Goal: Information Seeking & Learning: Learn about a topic

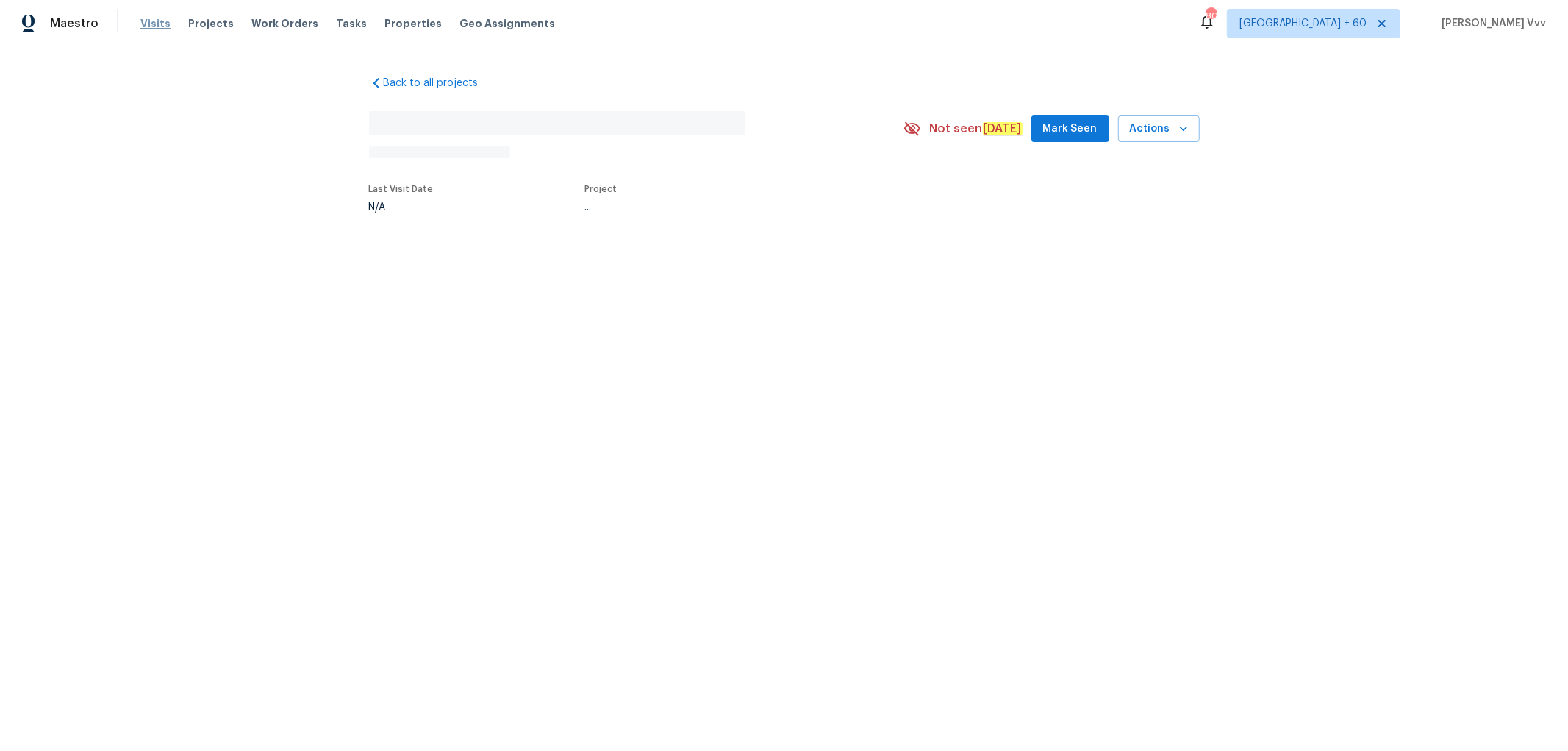
click at [155, 27] on span "Visits" at bounding box center [155, 23] width 30 height 15
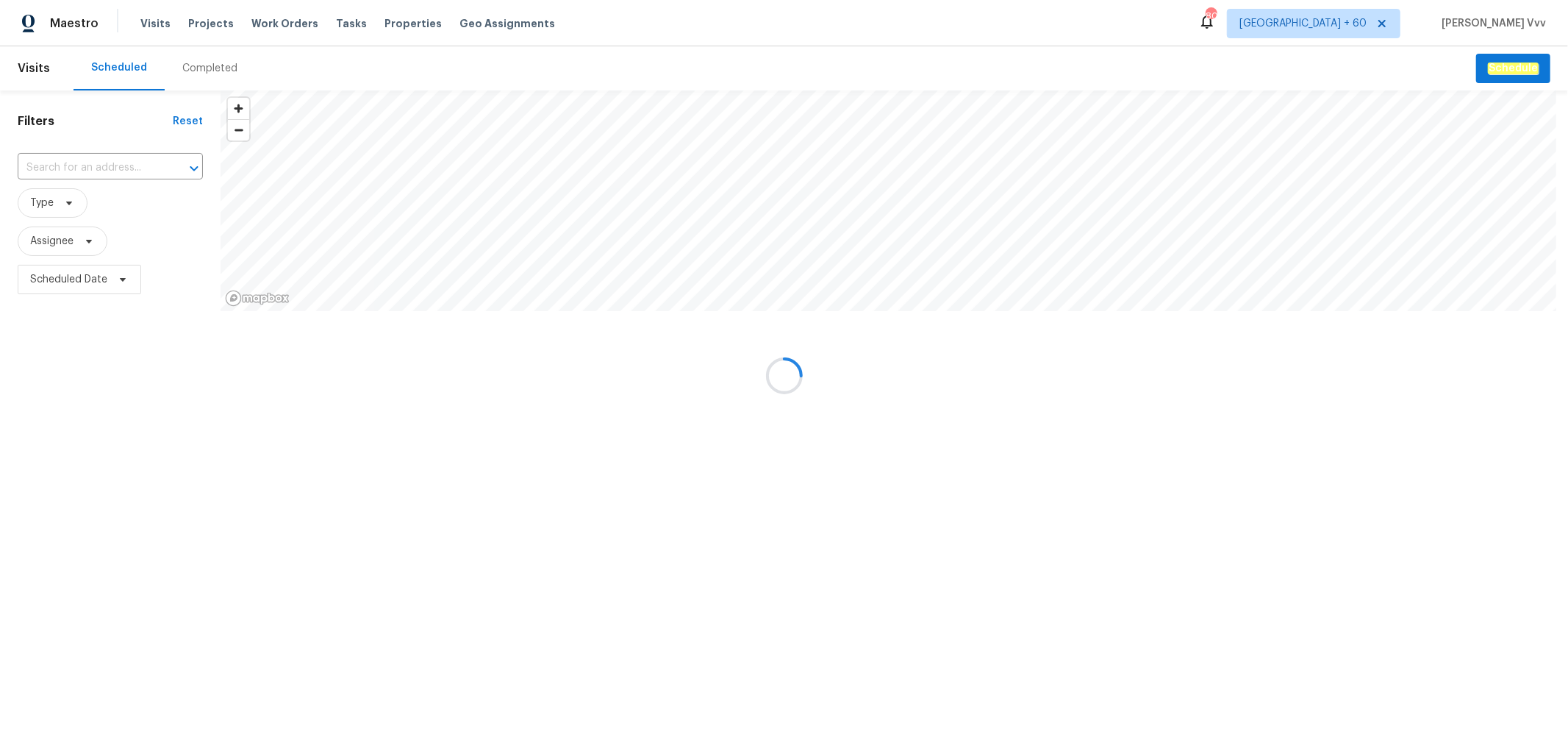
click at [208, 62] on div at bounding box center [784, 375] width 1568 height 751
click at [202, 68] on div at bounding box center [784, 375] width 1568 height 751
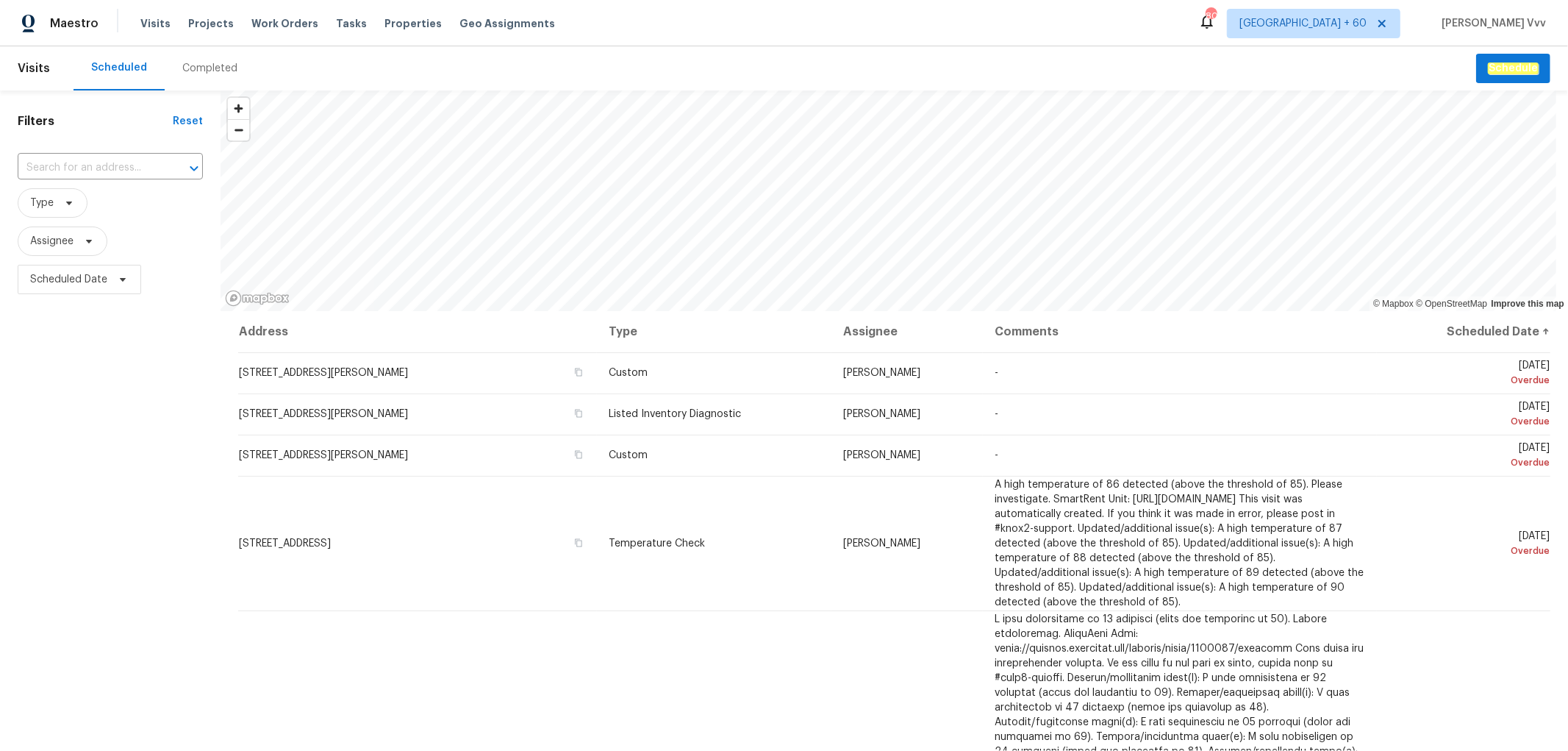
click at [186, 70] on div "Completed" at bounding box center [210, 68] width 56 height 15
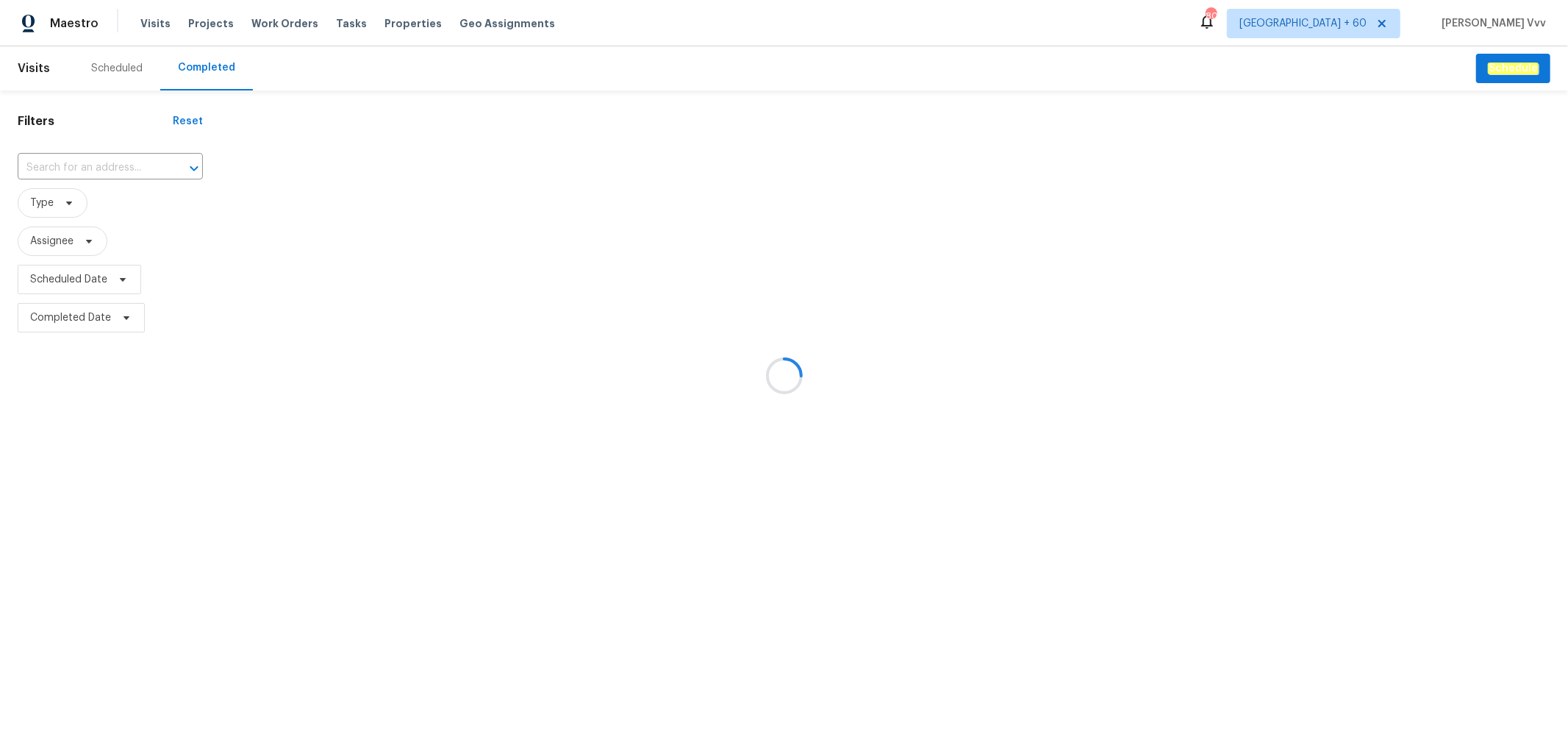
click at [79, 162] on div at bounding box center [784, 375] width 1568 height 751
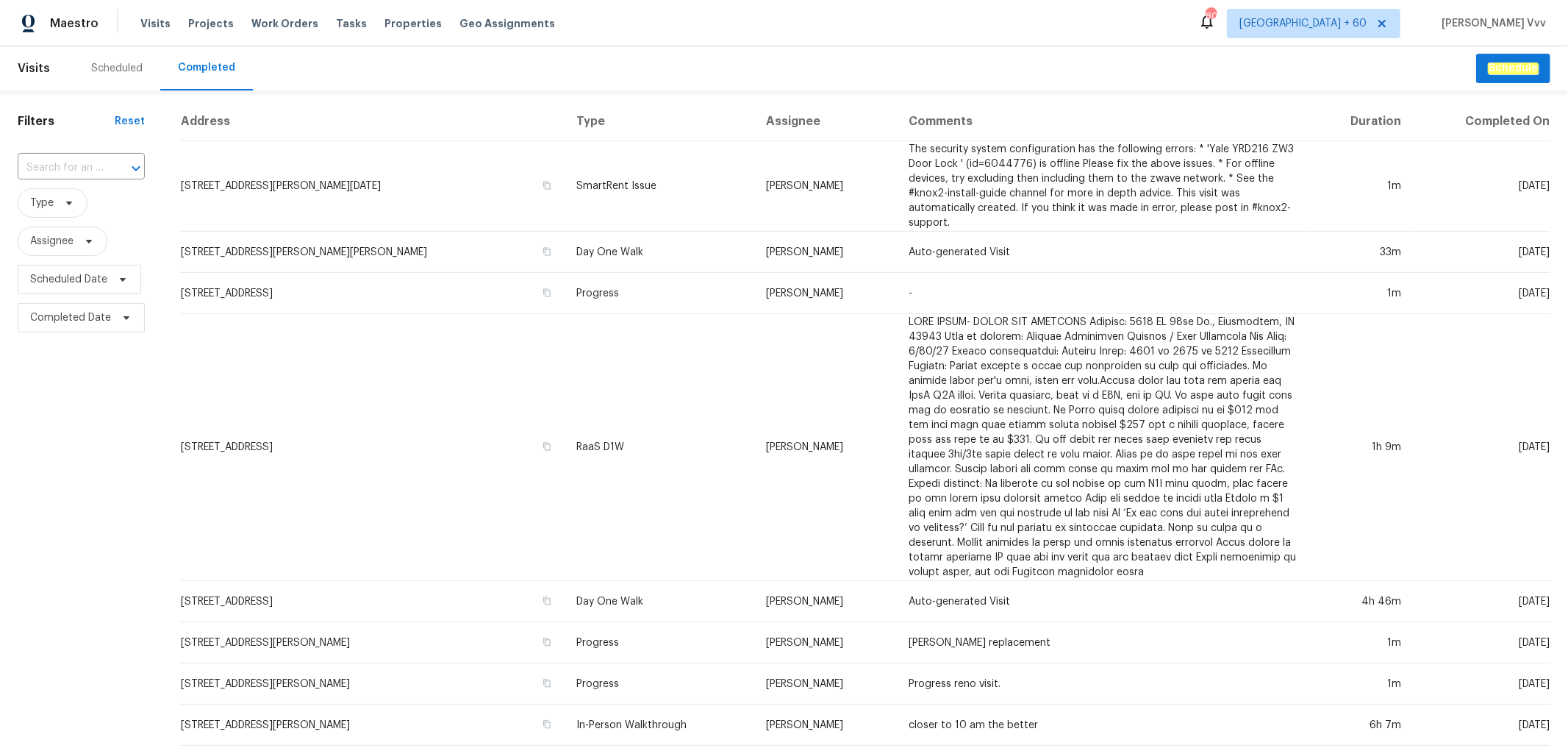
click at [79, 162] on input "text" at bounding box center [60, 168] width 86 height 23
paste input "[STREET_ADDRESS]"
type input "[STREET_ADDRESS]"
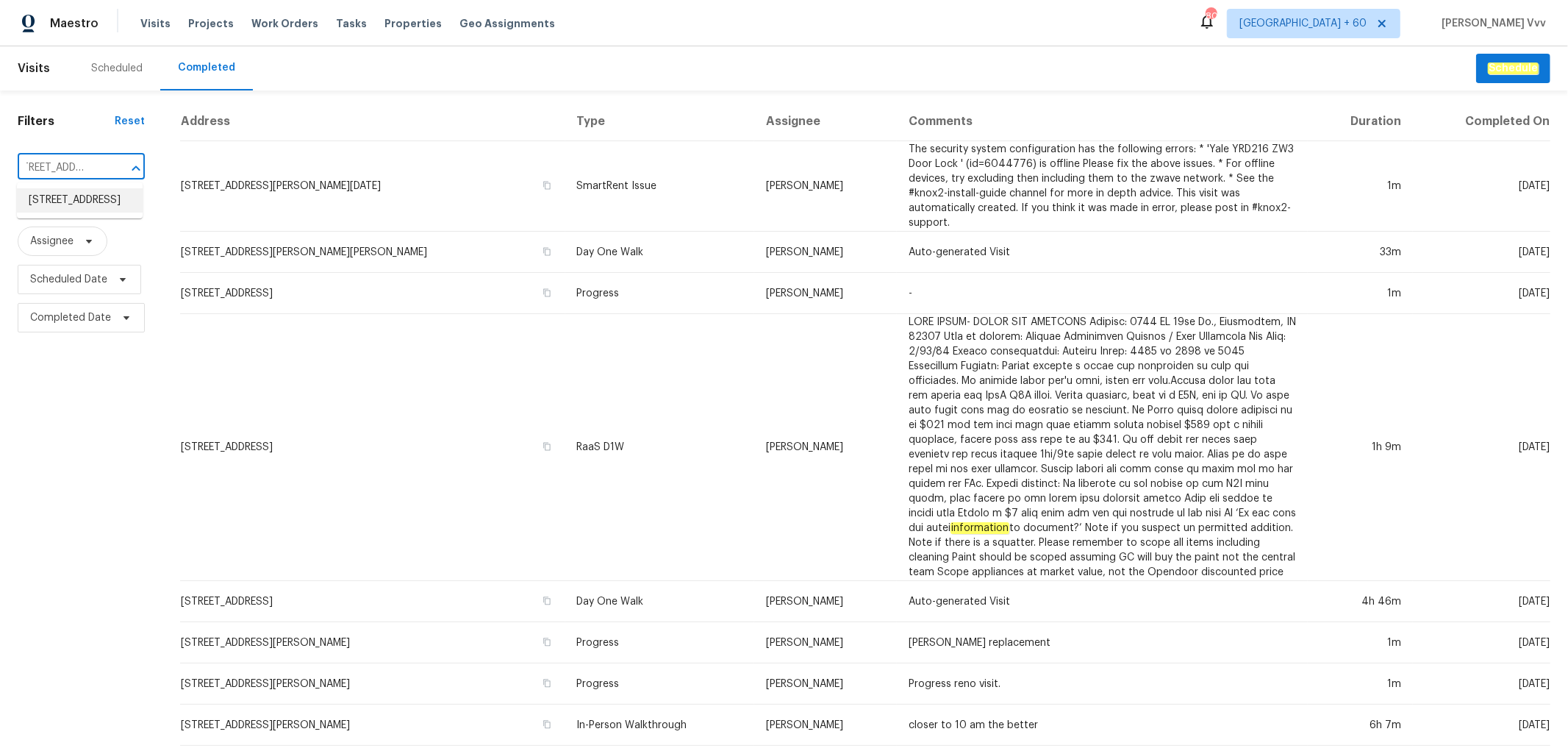
click at [96, 206] on li "[STREET_ADDRESS]" at bounding box center [79, 201] width 126 height 24
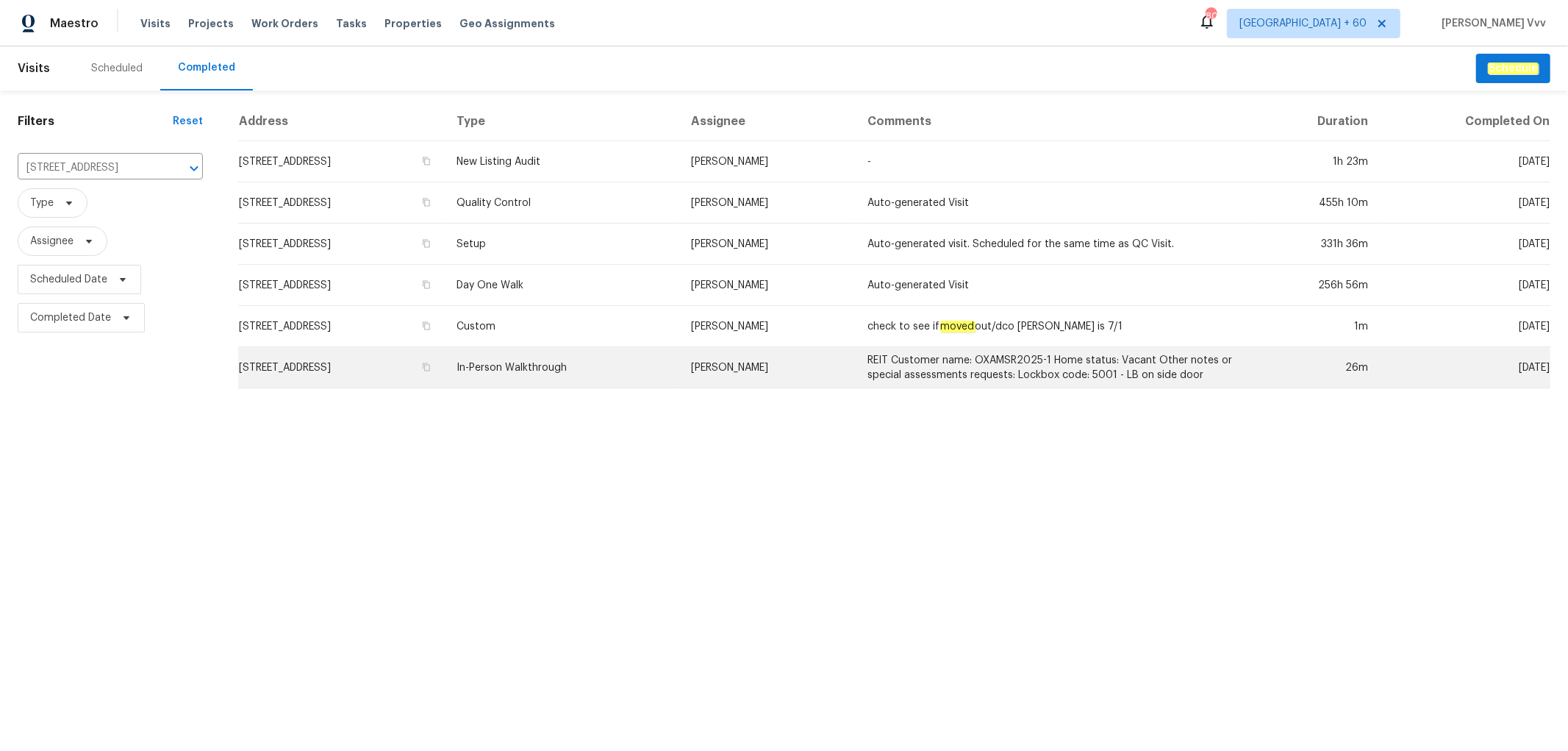
click at [352, 360] on td "[STREET_ADDRESS]" at bounding box center [341, 367] width 207 height 41
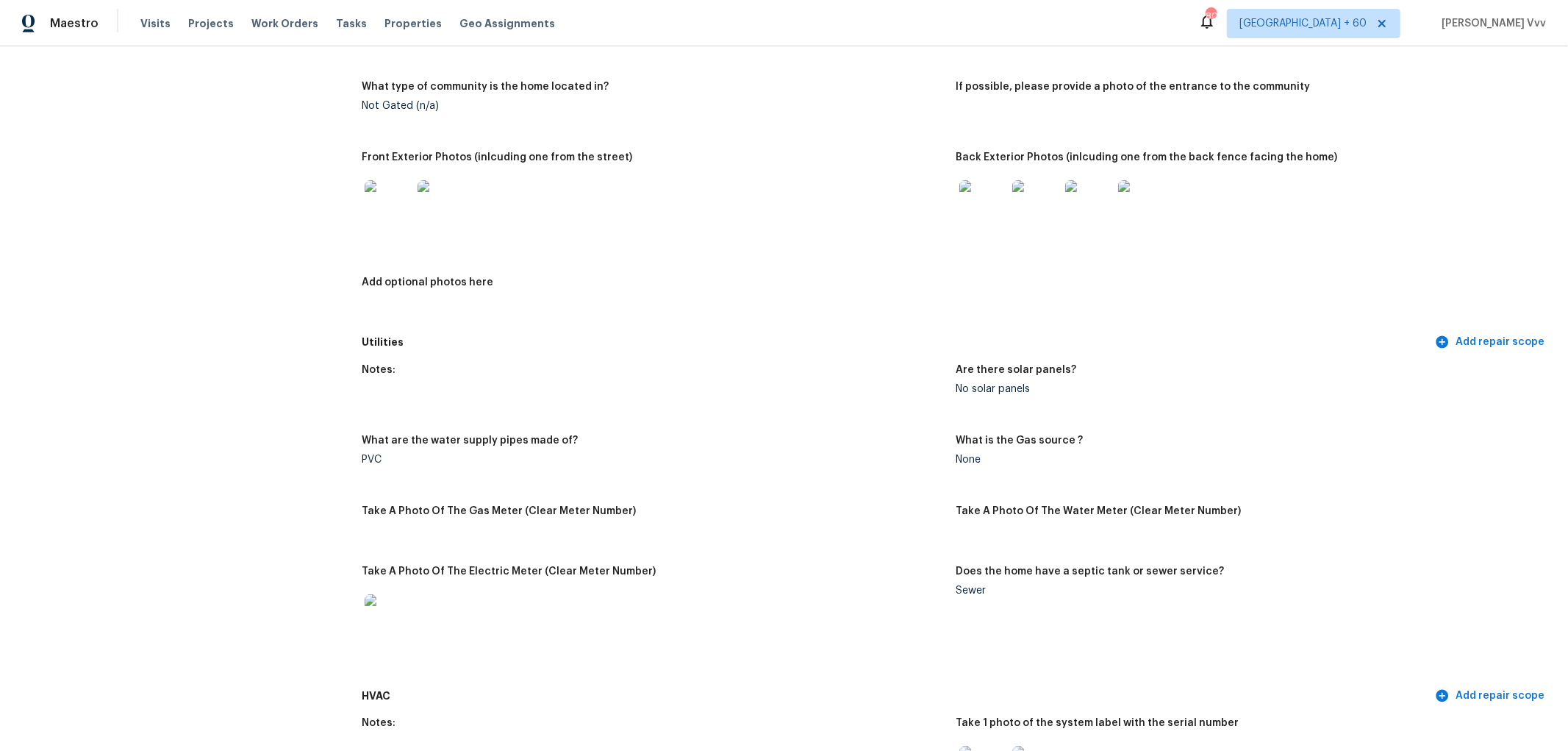
scroll to position [490, 0]
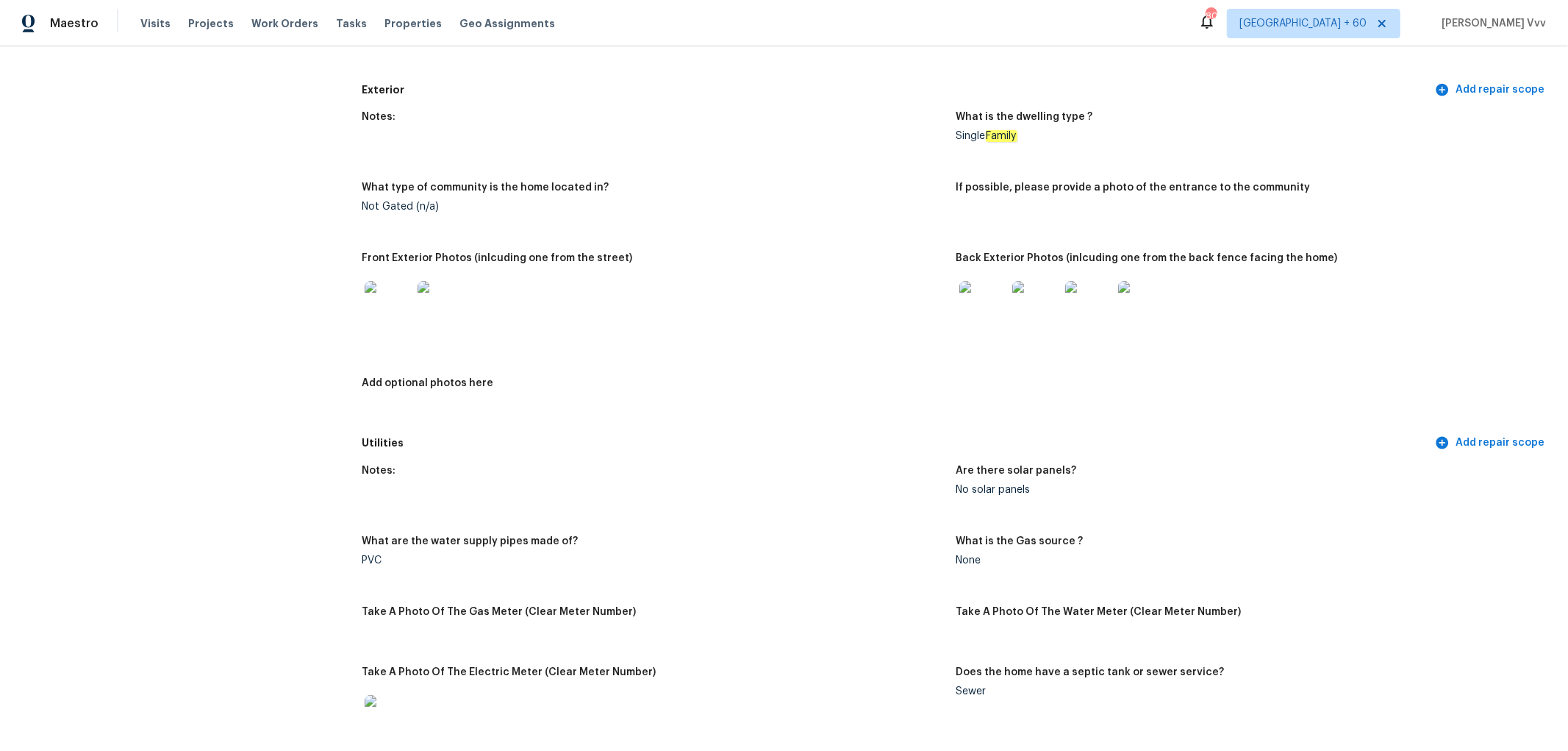
click at [383, 318] on img at bounding box center [388, 304] width 47 height 47
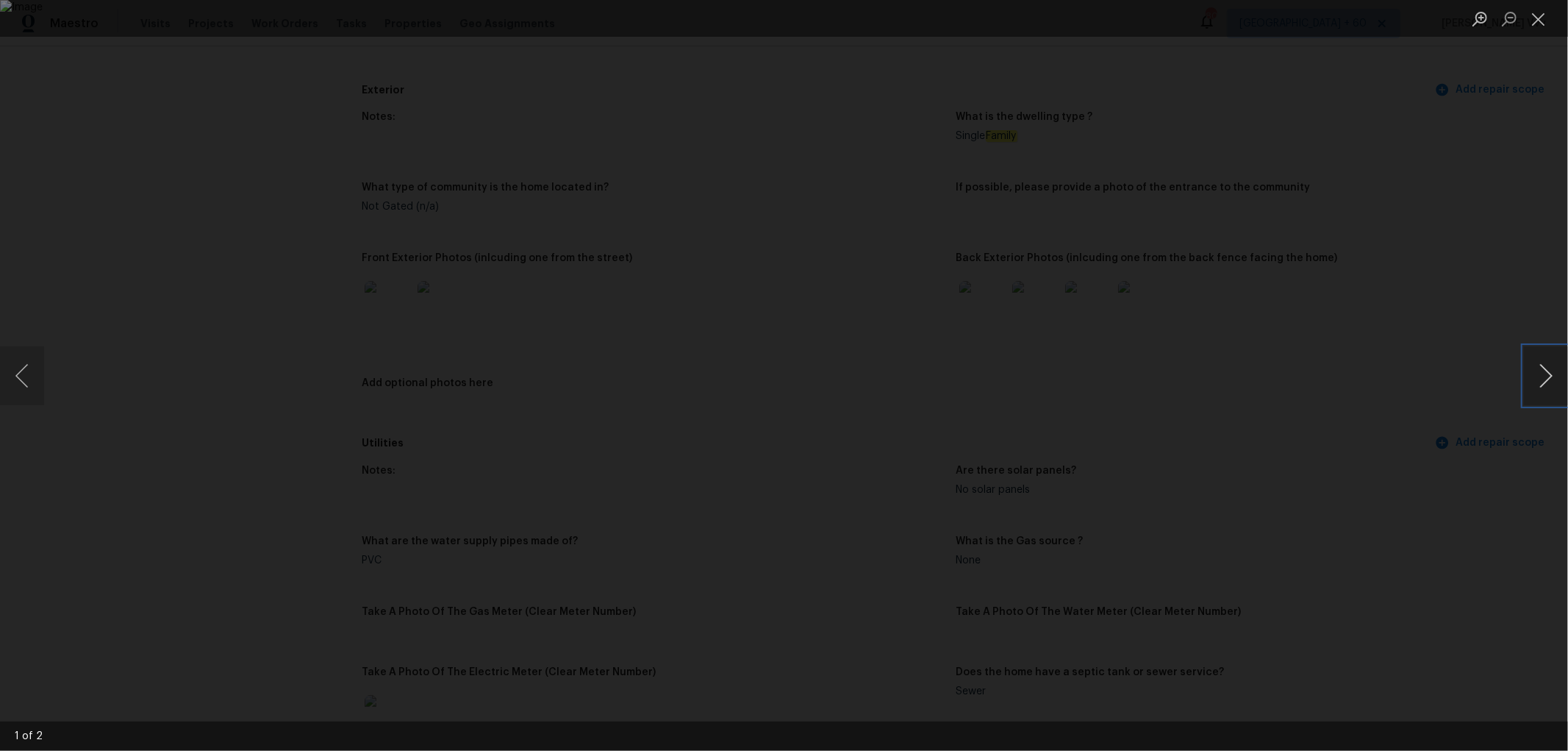
click at [1538, 376] on button "Next image" at bounding box center [1545, 376] width 44 height 59
click at [1535, 26] on button "Close lightbox" at bounding box center [1538, 19] width 30 height 26
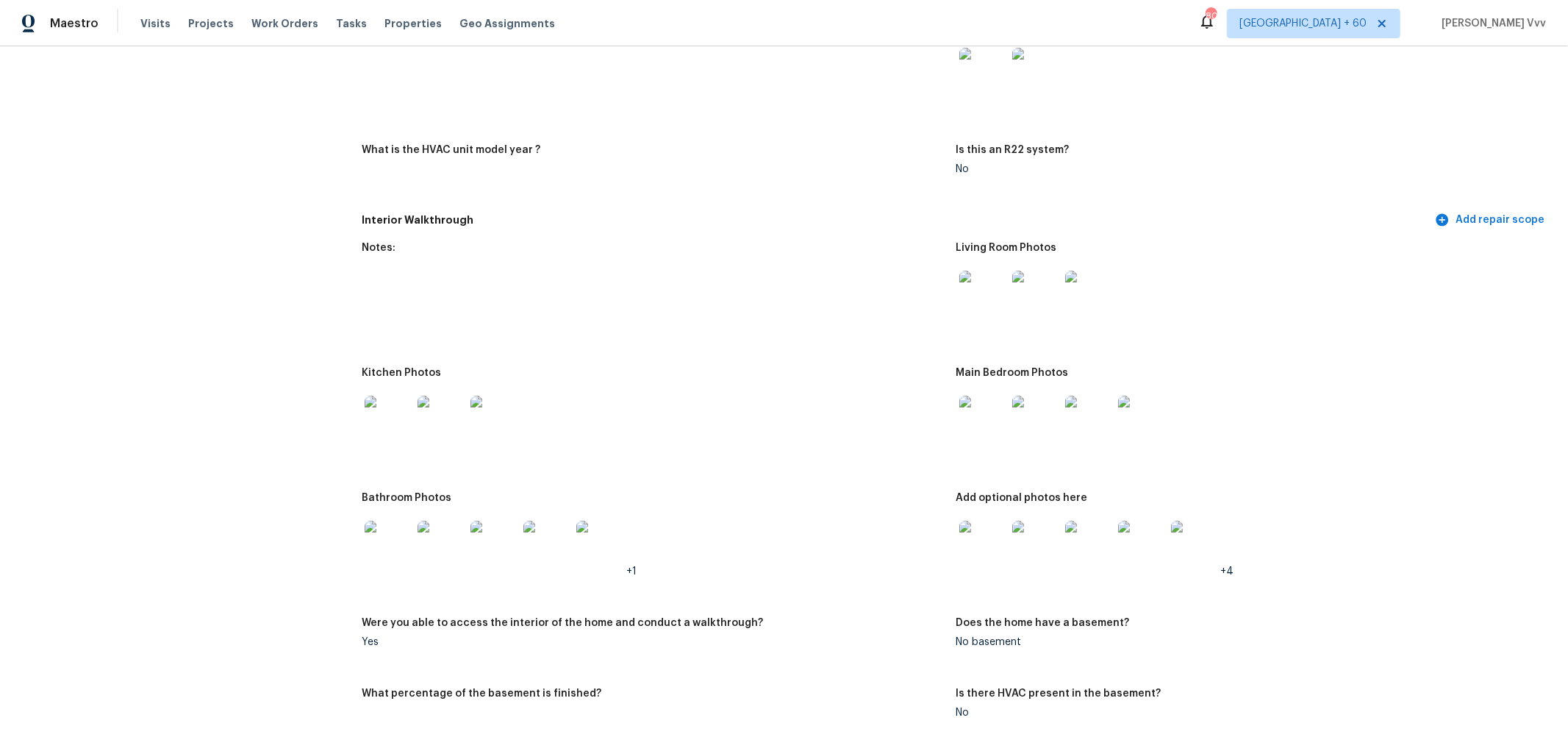
scroll to position [1307, 0]
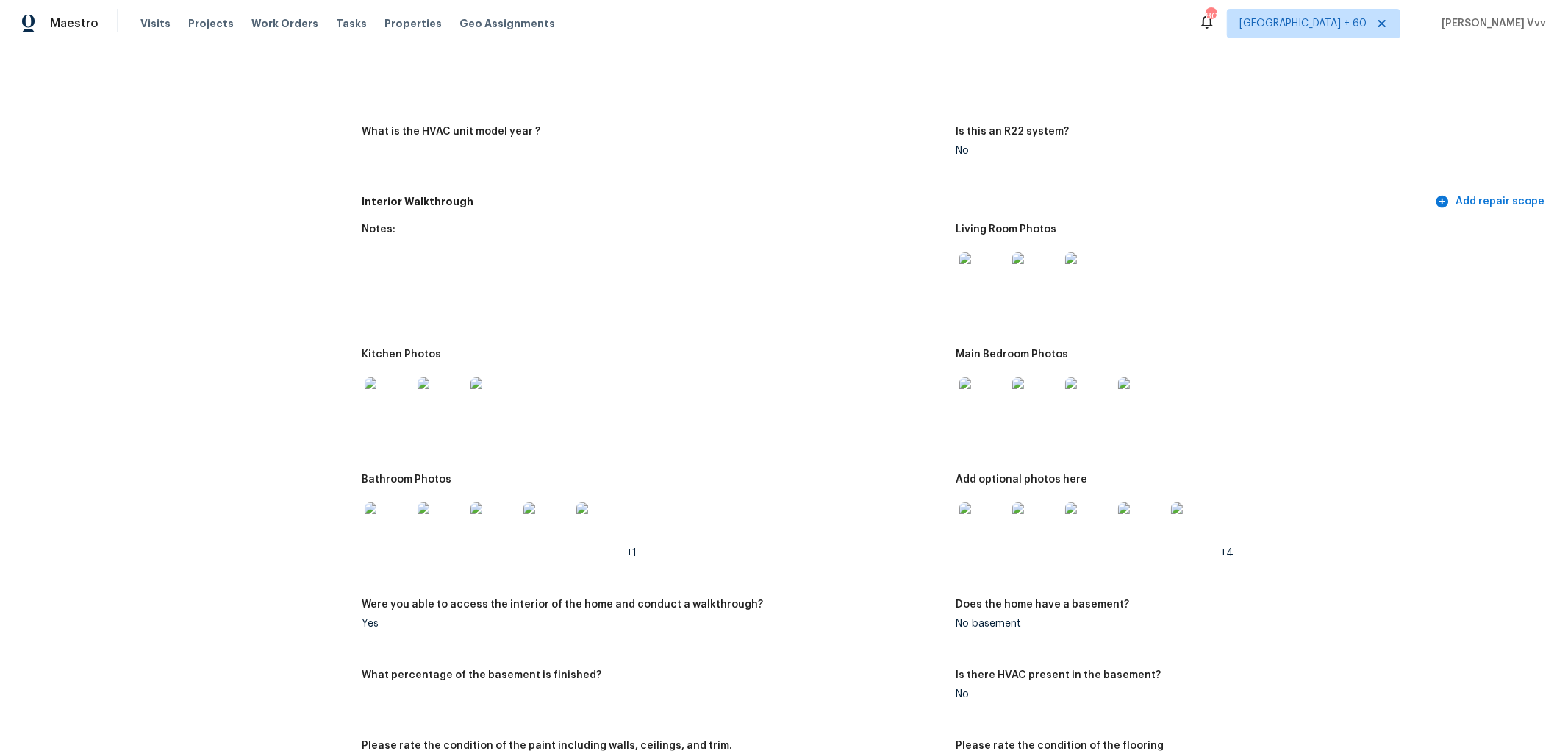
click at [975, 283] on img at bounding box center [983, 275] width 47 height 47
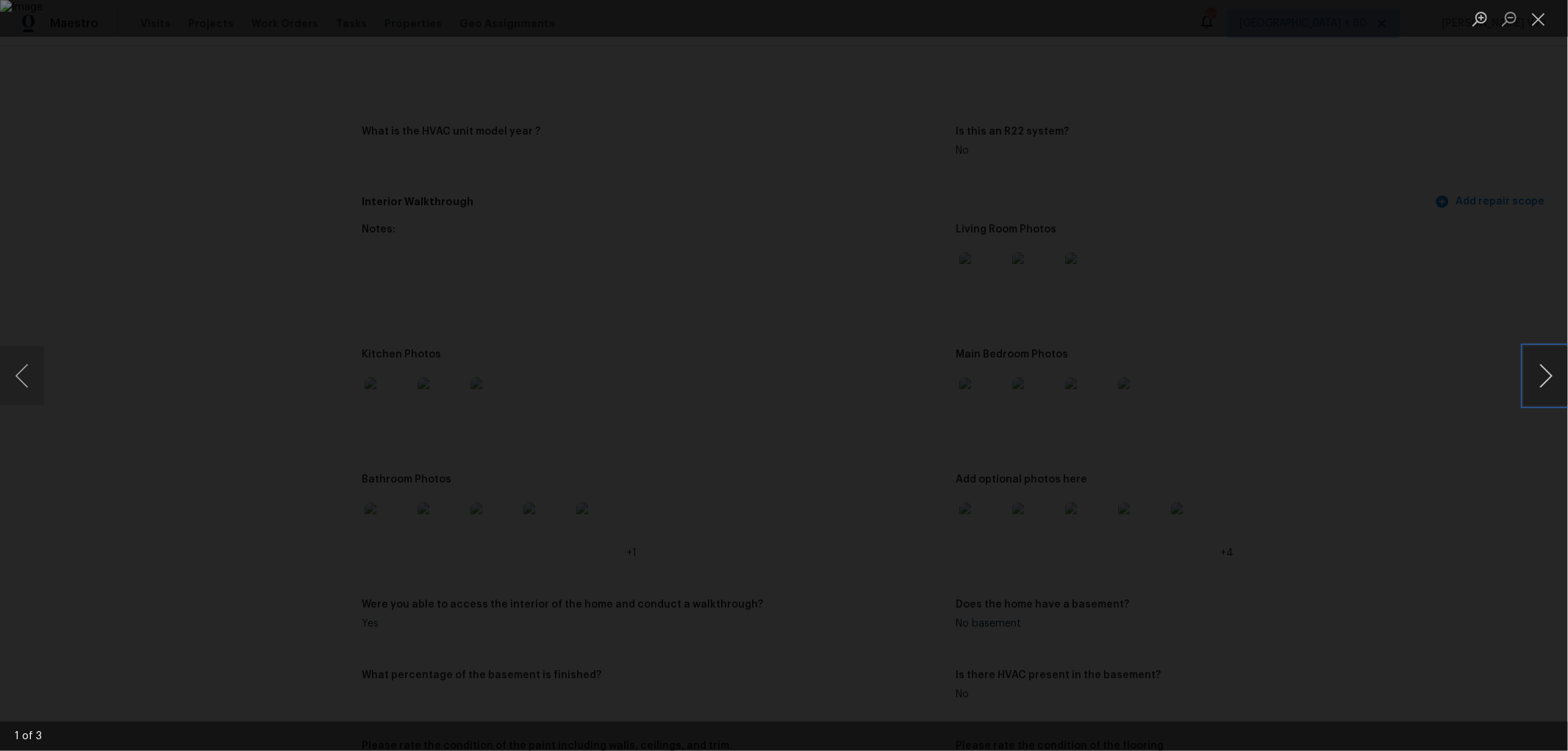
click at [1533, 373] on button "Next image" at bounding box center [1545, 376] width 44 height 59
click at [1515, 94] on div "Lightbox" at bounding box center [784, 375] width 1568 height 751
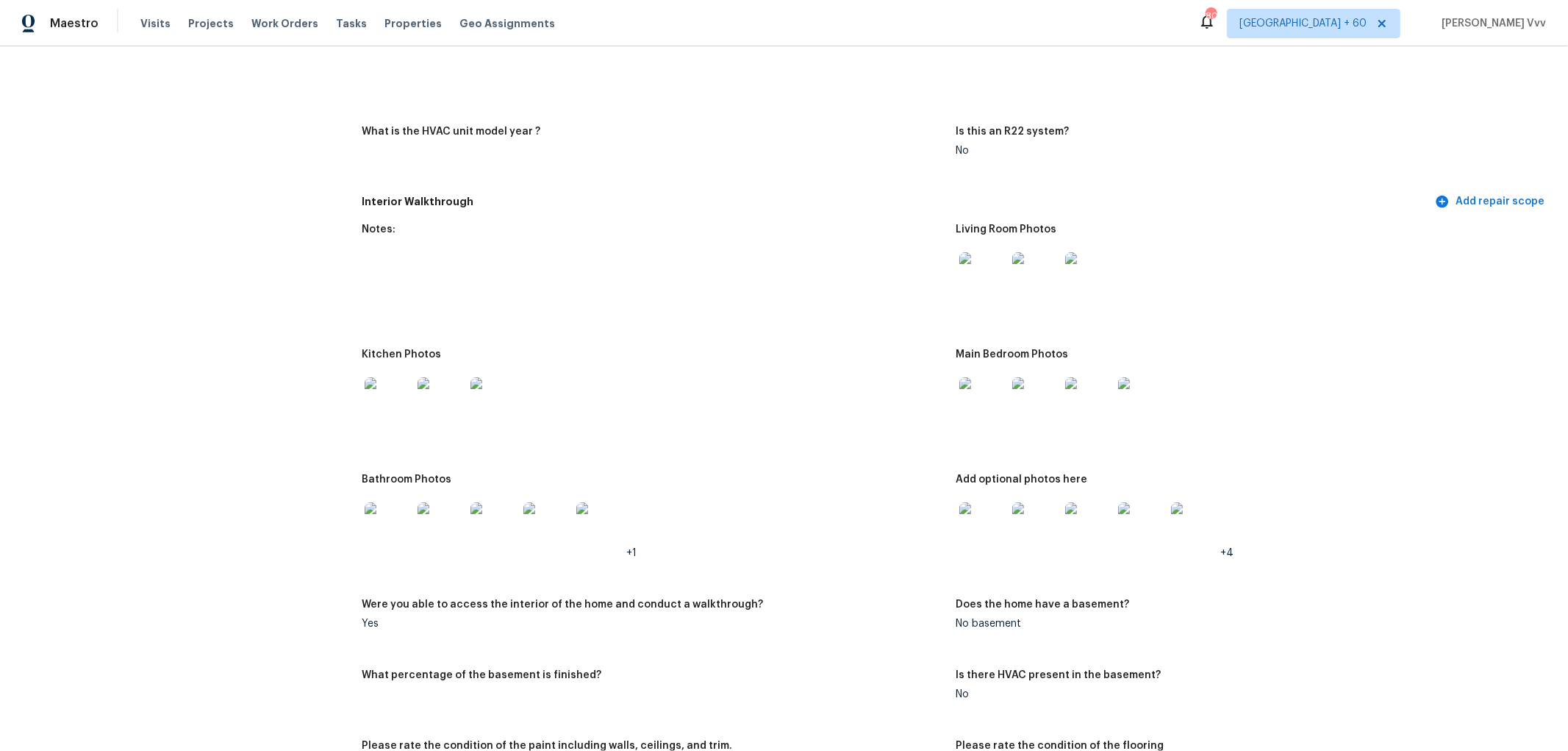
click at [1040, 276] on img at bounding box center [1036, 275] width 47 height 47
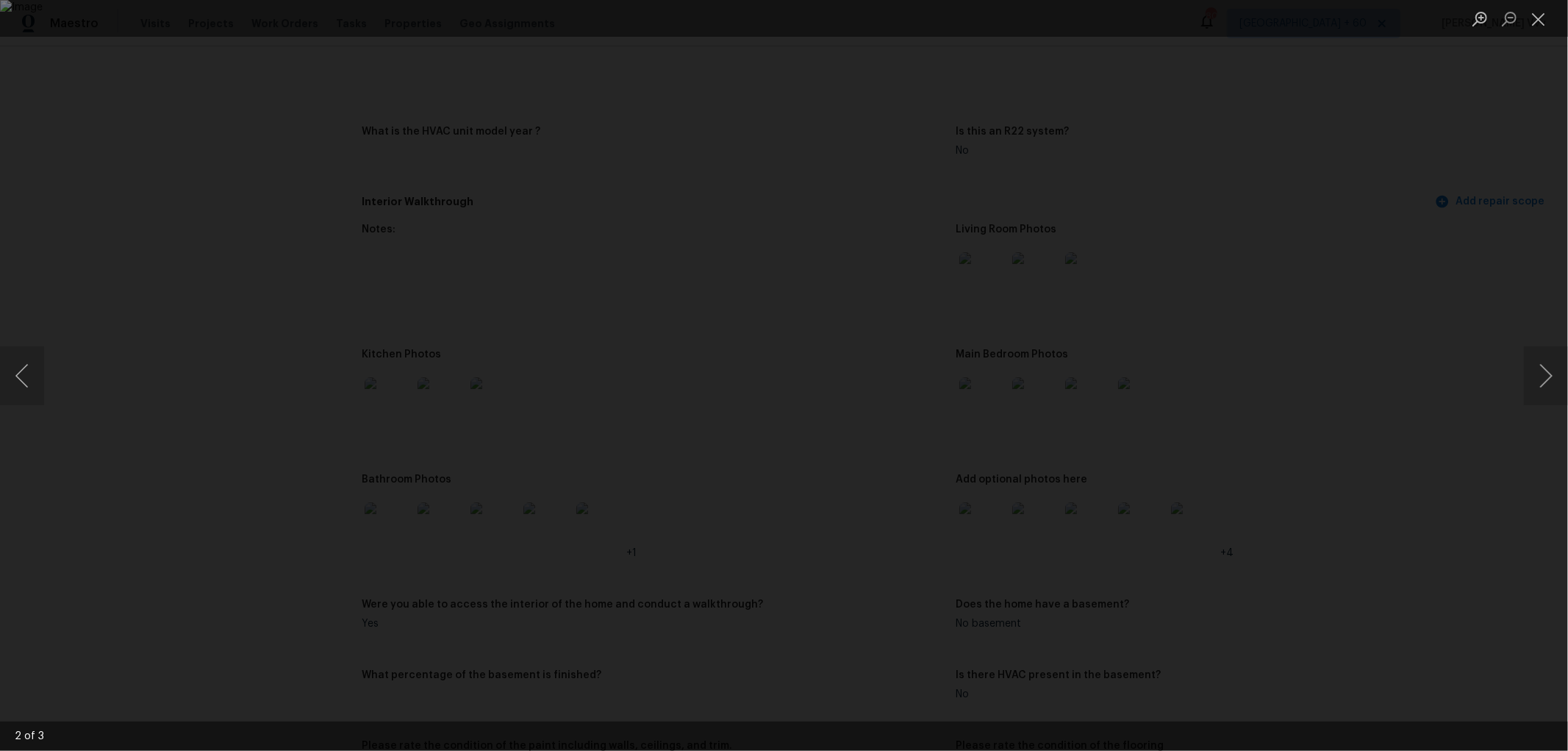
click at [1283, 156] on div "Lightbox" at bounding box center [784, 375] width 1568 height 751
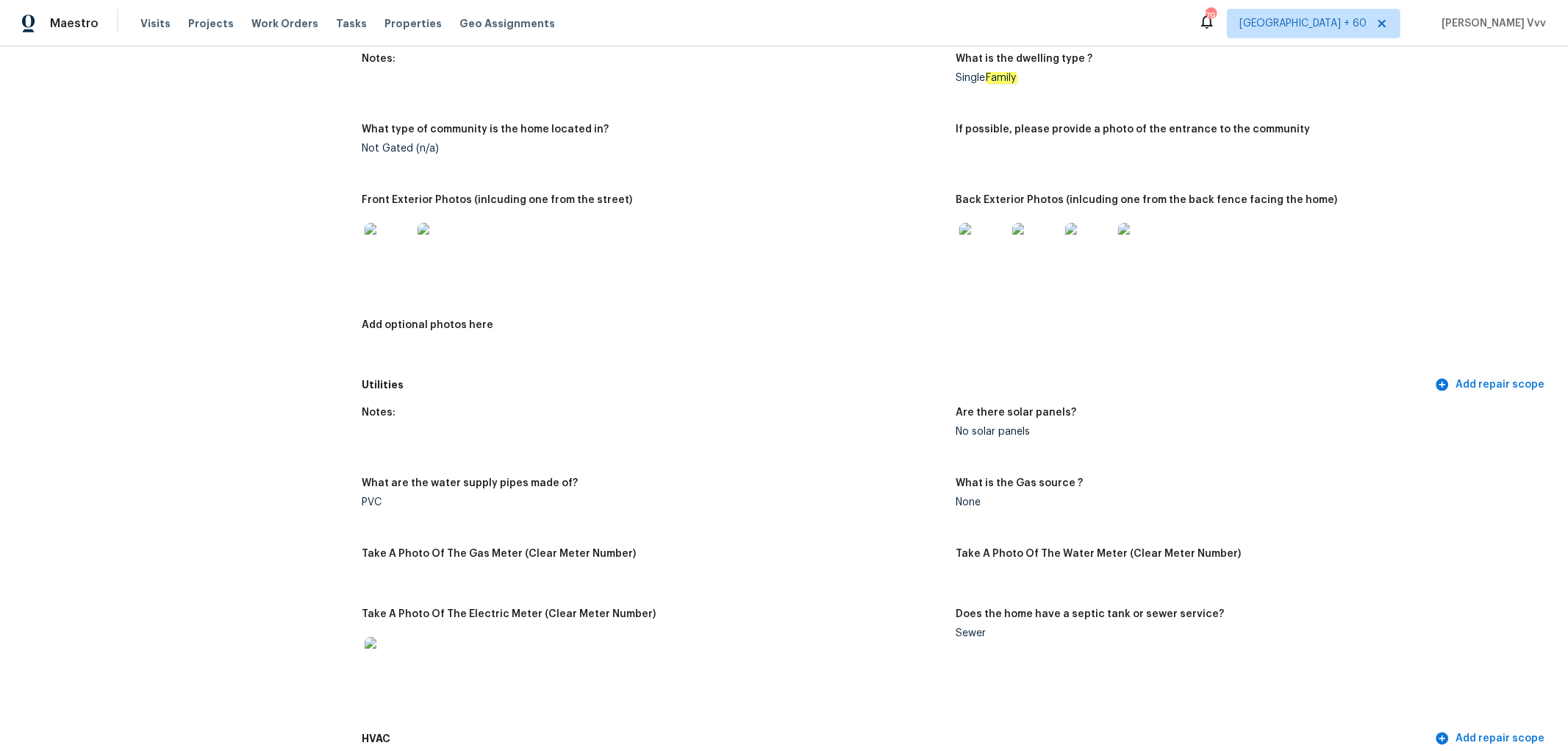
scroll to position [490, 0]
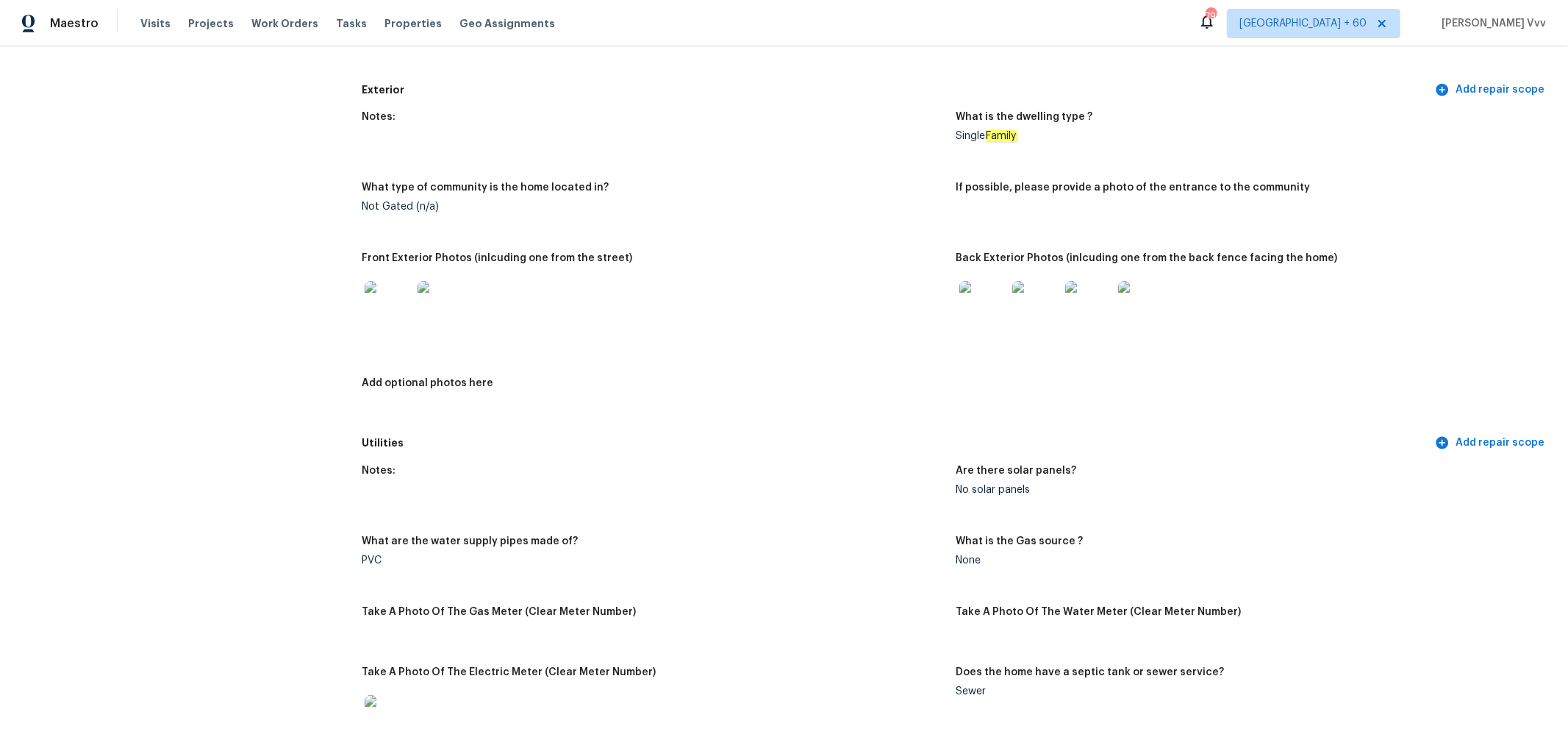
click at [972, 309] on img at bounding box center [983, 304] width 47 height 47
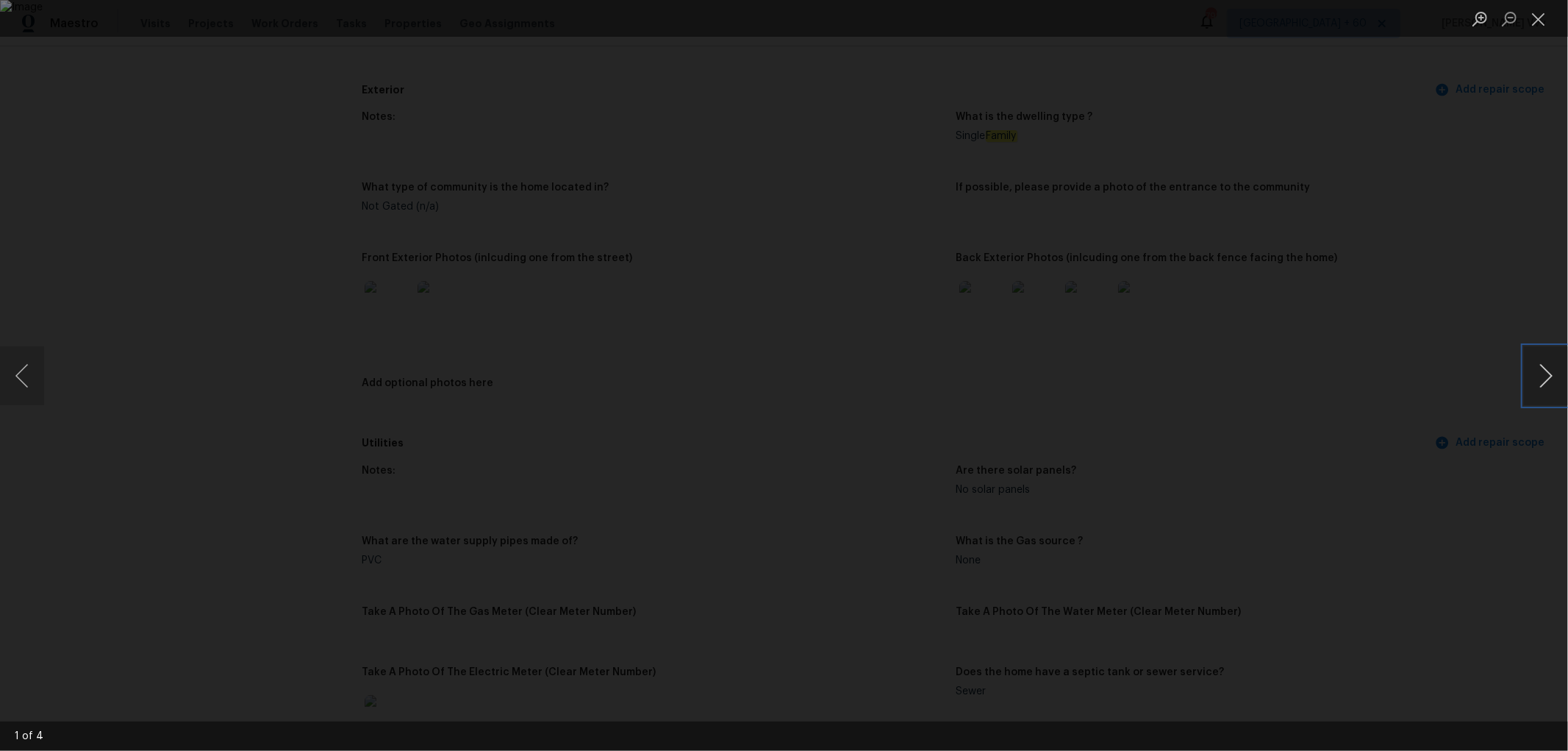
click at [1549, 376] on button "Next image" at bounding box center [1545, 376] width 44 height 59
